Goal: Transaction & Acquisition: Purchase product/service

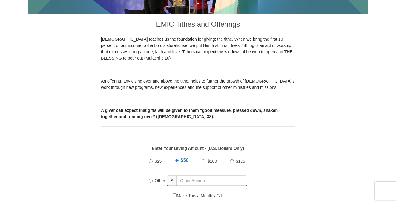
scroll to position [209, 0]
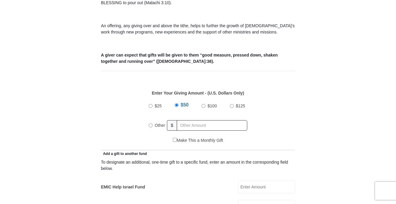
click at [150, 123] on input "Other" at bounding box center [151, 125] width 4 height 4
radio input "true"
click at [199, 120] on input "text" at bounding box center [213, 125] width 68 height 10
type input "20.00"
click at [128, 120] on div "$25 $50 $100 $125 Other $ 20.00" at bounding box center [198, 117] width 188 height 39
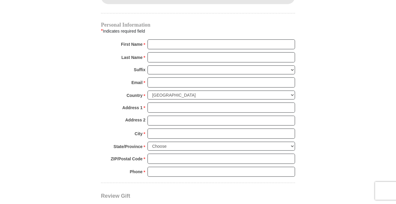
scroll to position [597, 0]
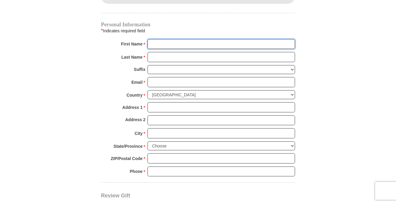
click at [204, 39] on input "First Name *" at bounding box center [222, 44] width 148 height 10
type input "[PERSON_NAME]"
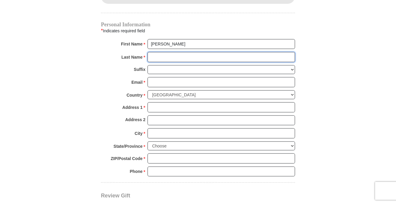
click at [195, 52] on input "Last Name *" at bounding box center [222, 57] width 148 height 10
type input "[PERSON_NAME]"
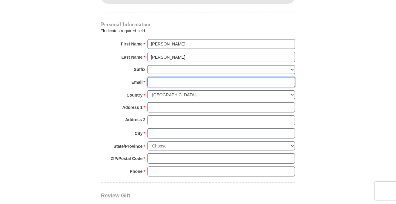
click at [194, 77] on input "Email *" at bounding box center [222, 82] width 148 height 10
type input "[EMAIL_ADDRESS][DOMAIN_NAME]"
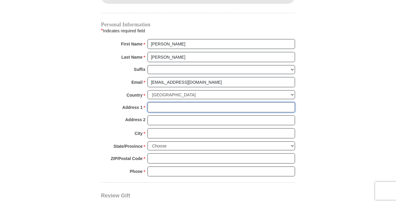
type input "[STREET_ADDRESS][PERSON_NAME]"
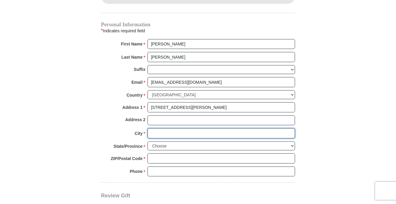
type input "[GEOGRAPHIC_DATA]"
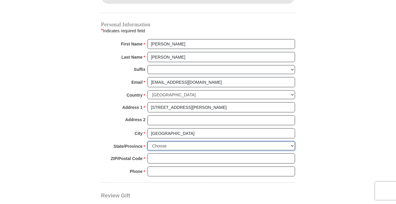
select select "[GEOGRAPHIC_DATA]"
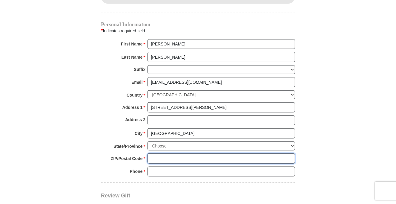
type input "76180"
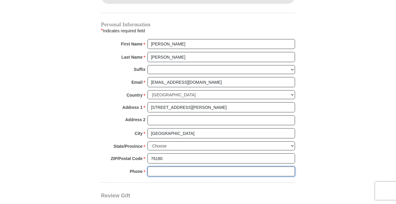
type input "4695257918"
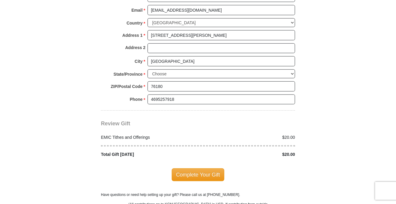
scroll to position [687, 0]
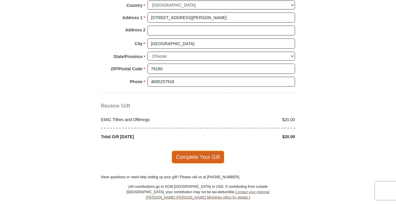
click at [196, 151] on span "Complete Your Gift" at bounding box center [198, 157] width 53 height 13
